Goal: Task Accomplishment & Management: Manage account settings

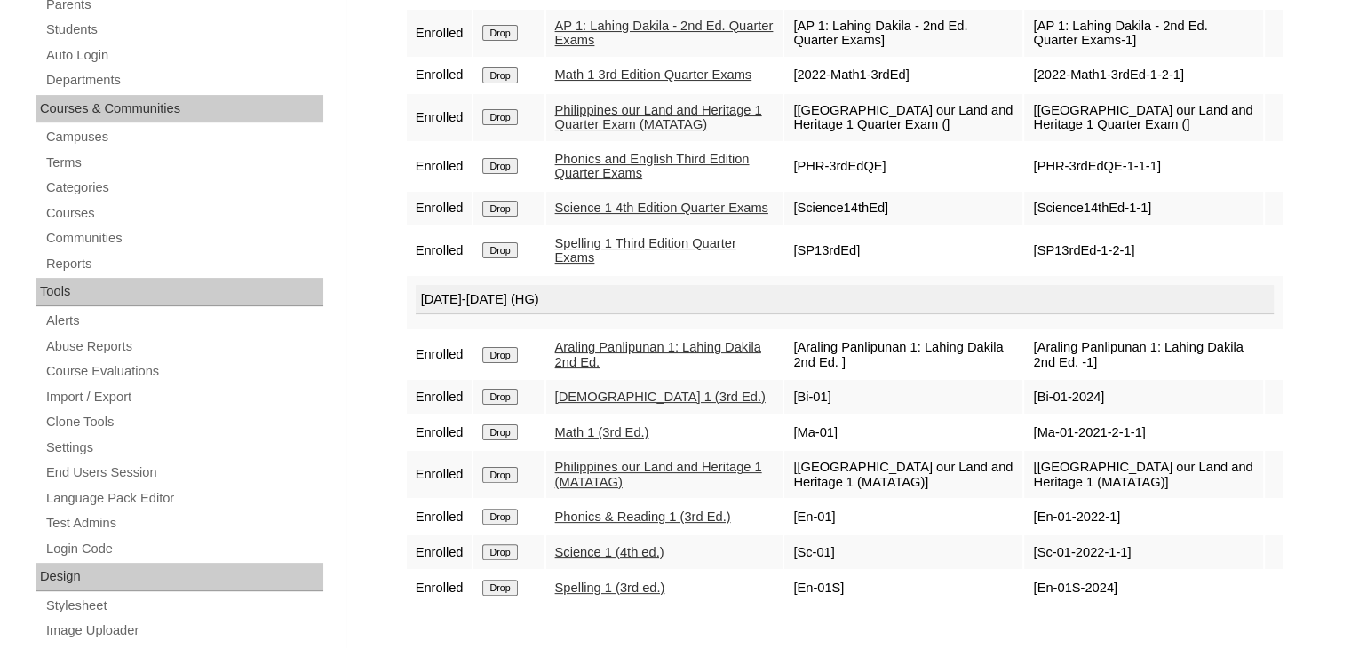
scroll to position [318, 0]
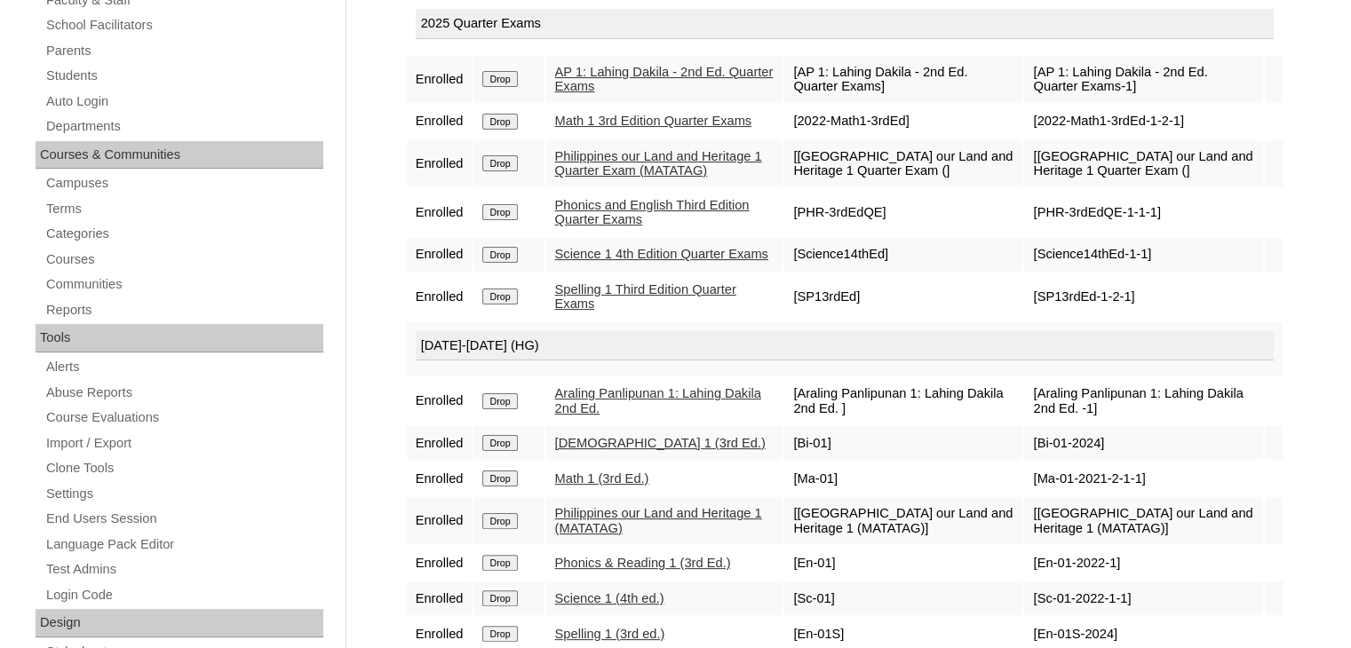
click at [511, 162] on input "Drop" at bounding box center [499, 163] width 35 height 16
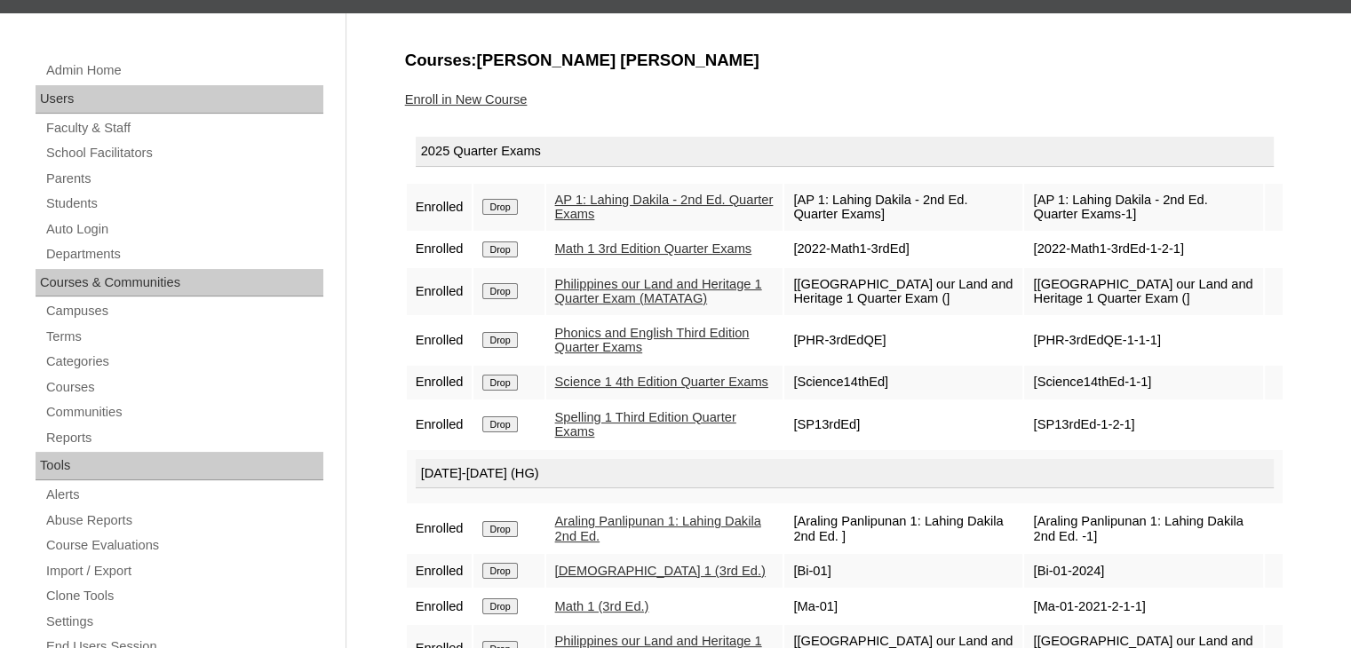
scroll to position [191, 0]
click at [496, 291] on input "Drop" at bounding box center [499, 290] width 35 height 16
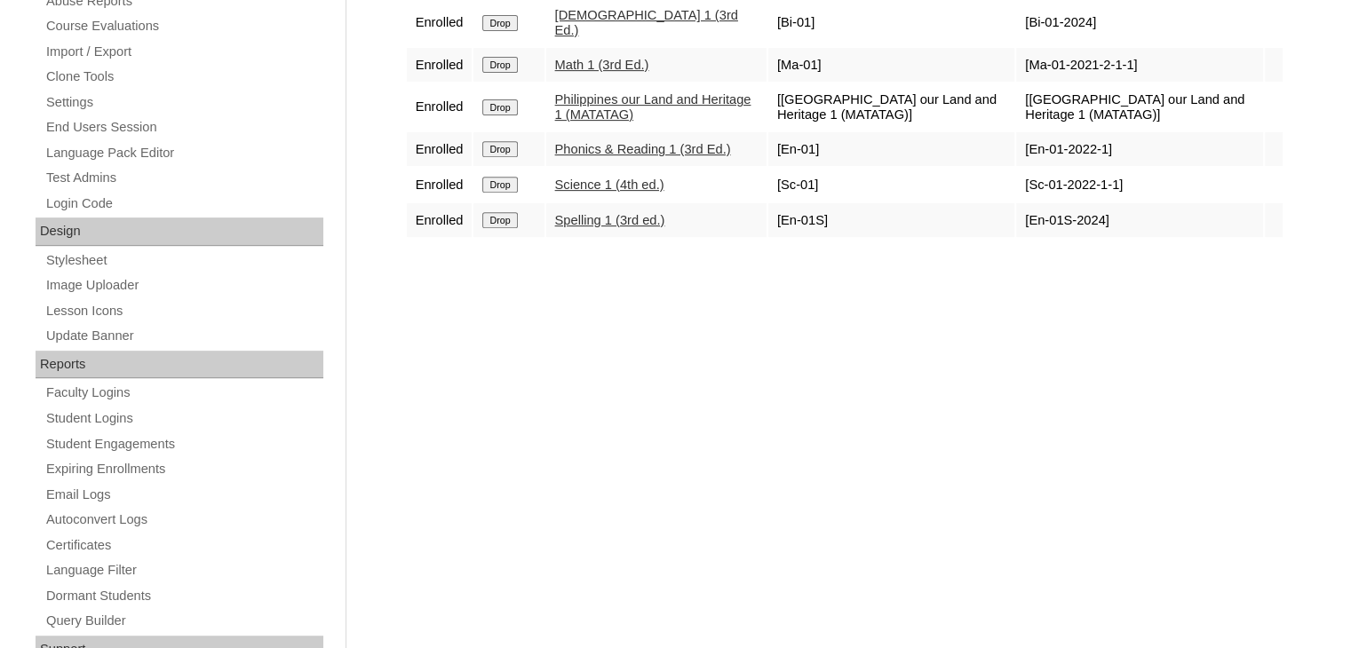
scroll to position [568, 0]
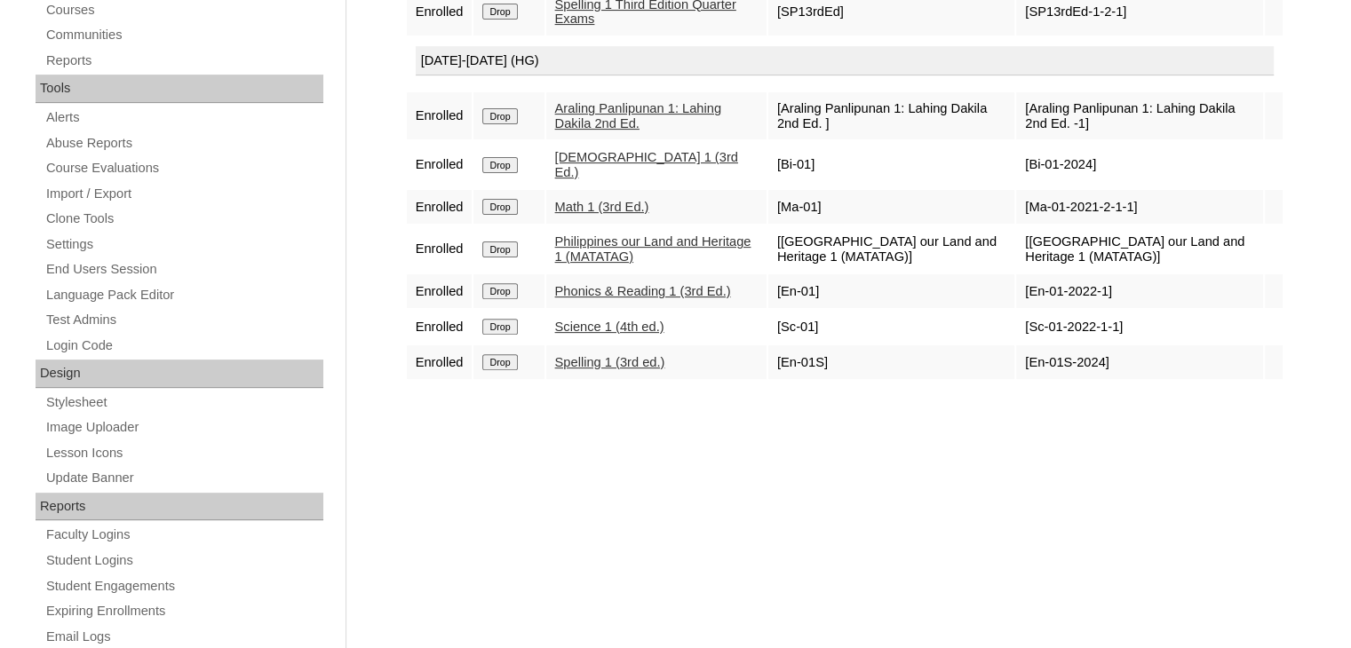
click at [508, 250] on input "Drop" at bounding box center [499, 250] width 35 height 16
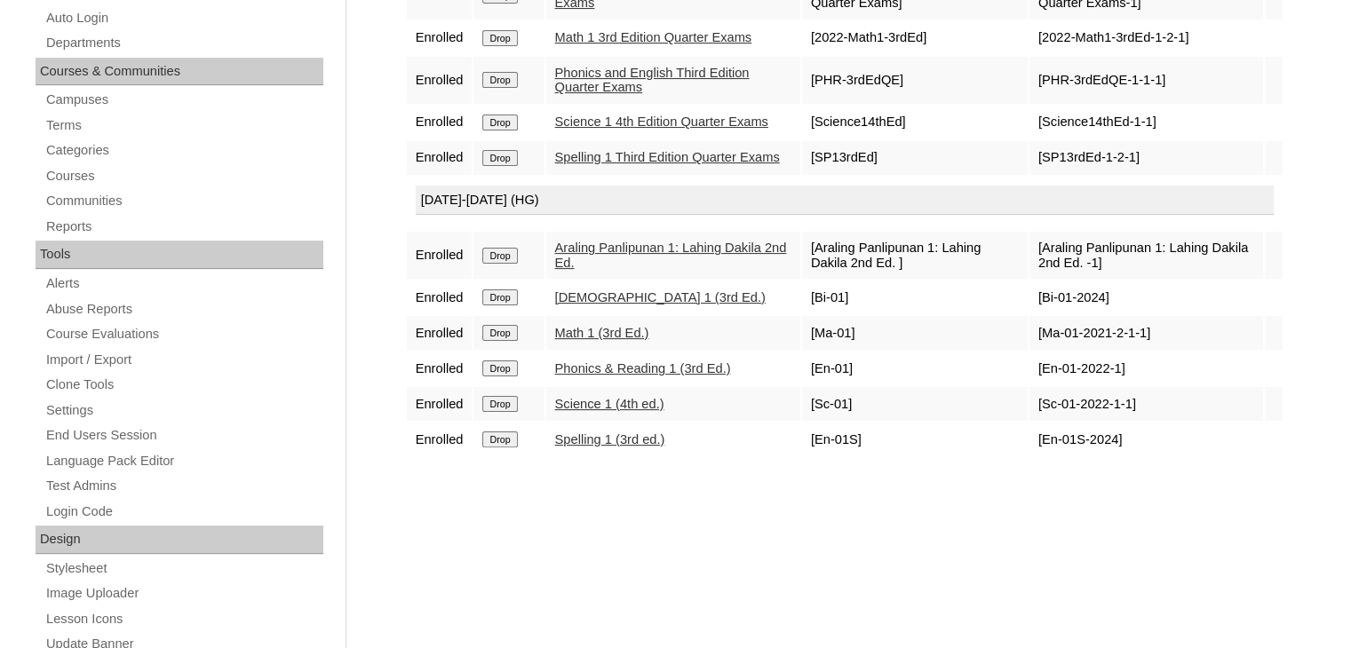
scroll to position [405, 0]
